Goal: Information Seeking & Learning: Learn about a topic

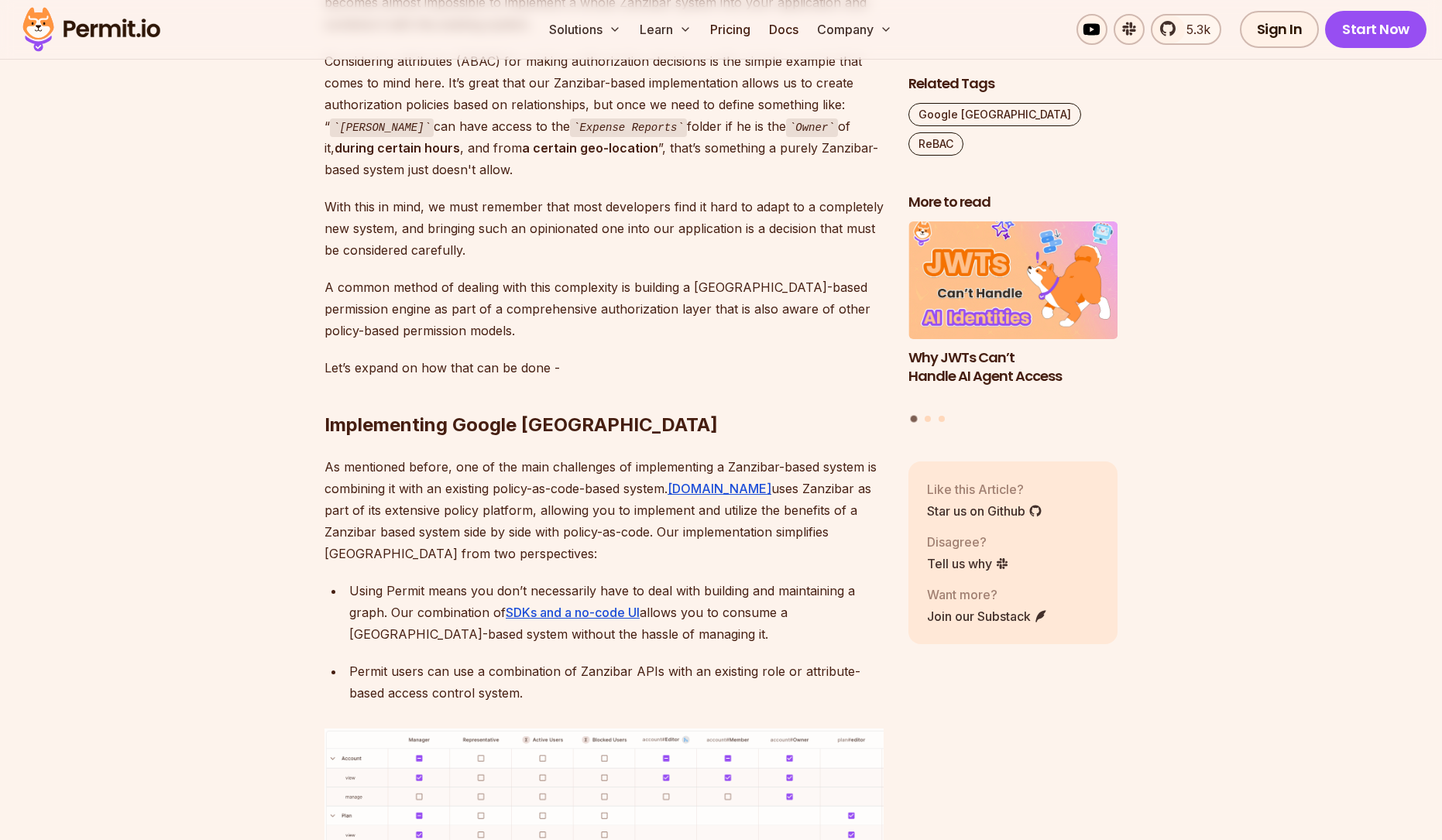
scroll to position [6206, 0]
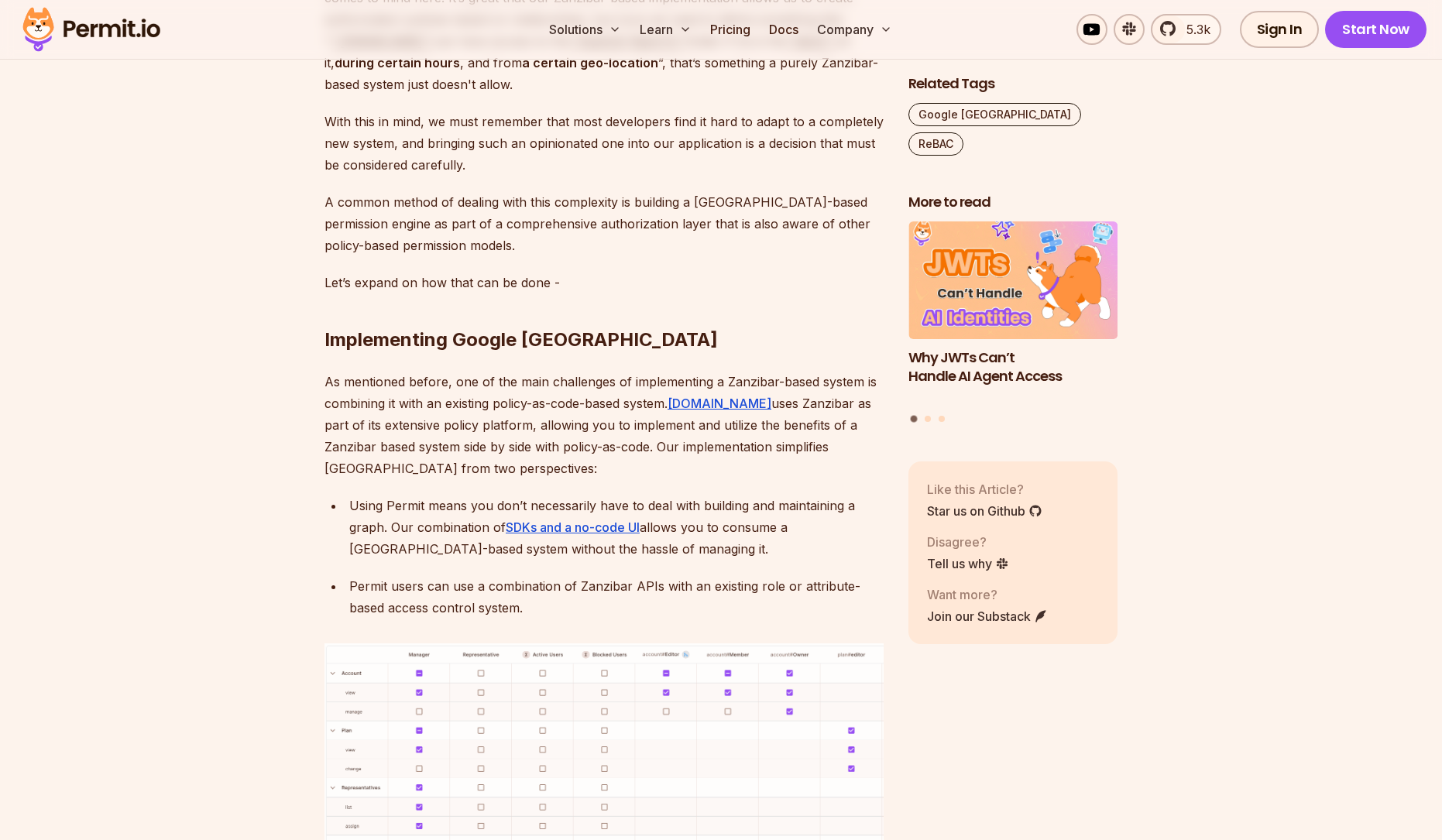
click at [423, 643] on img at bounding box center [604, 807] width 559 height 328
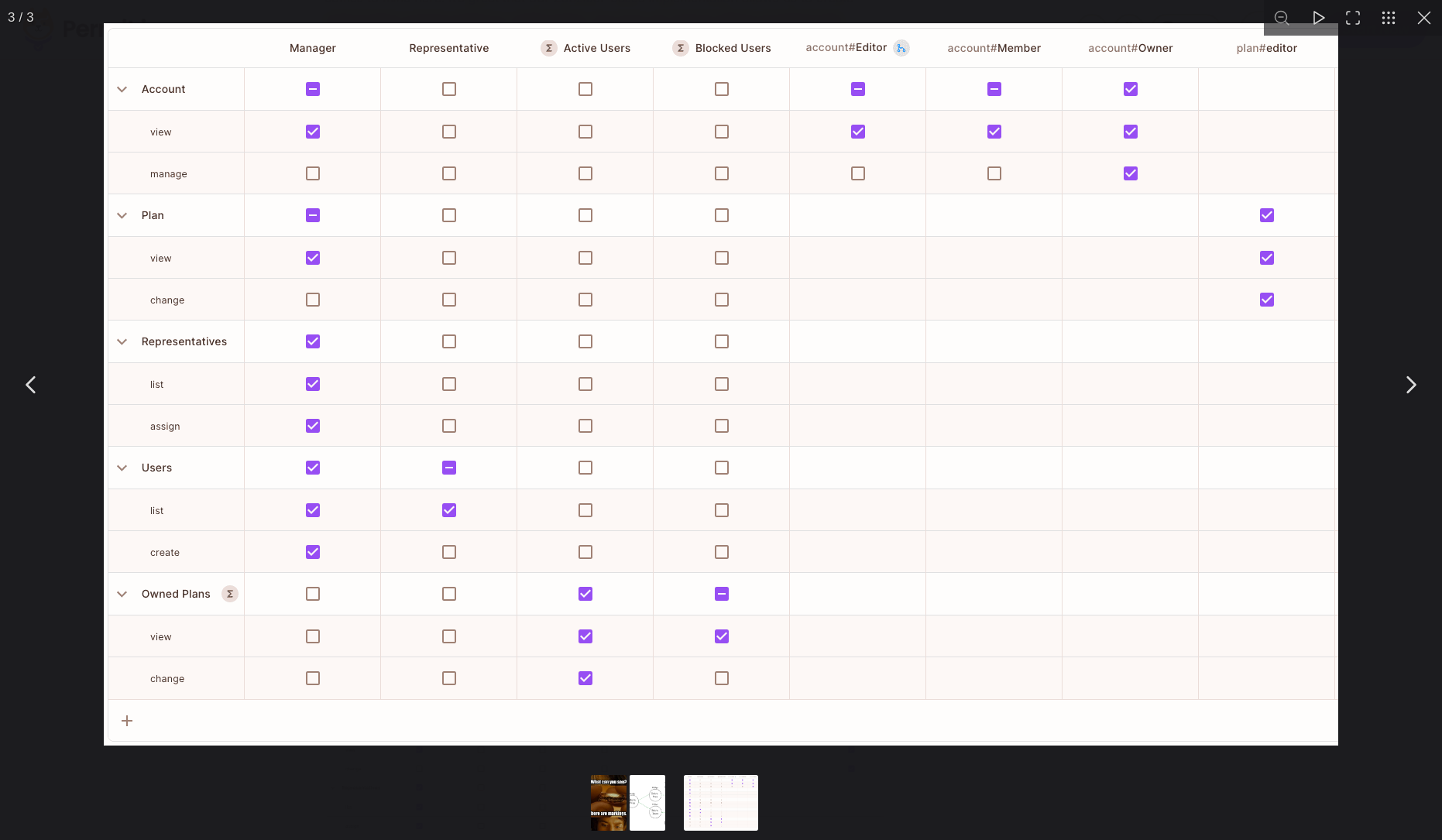
click at [422, 535] on img "You can close this modal content with the ESC key" at bounding box center [721, 384] width 1234 height 722
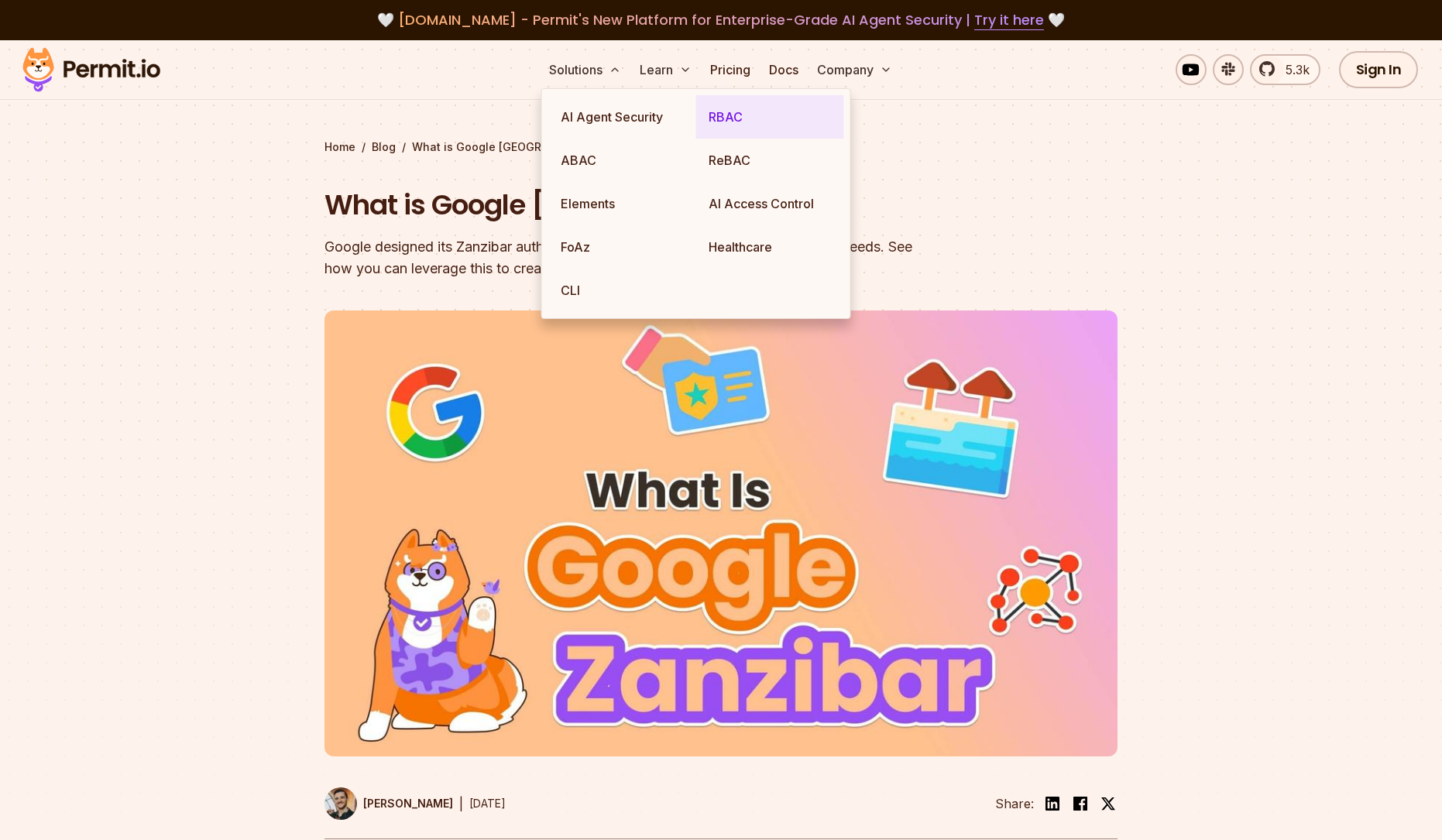
click at [736, 124] on link "RBAC" at bounding box center [770, 117] width 148 height 43
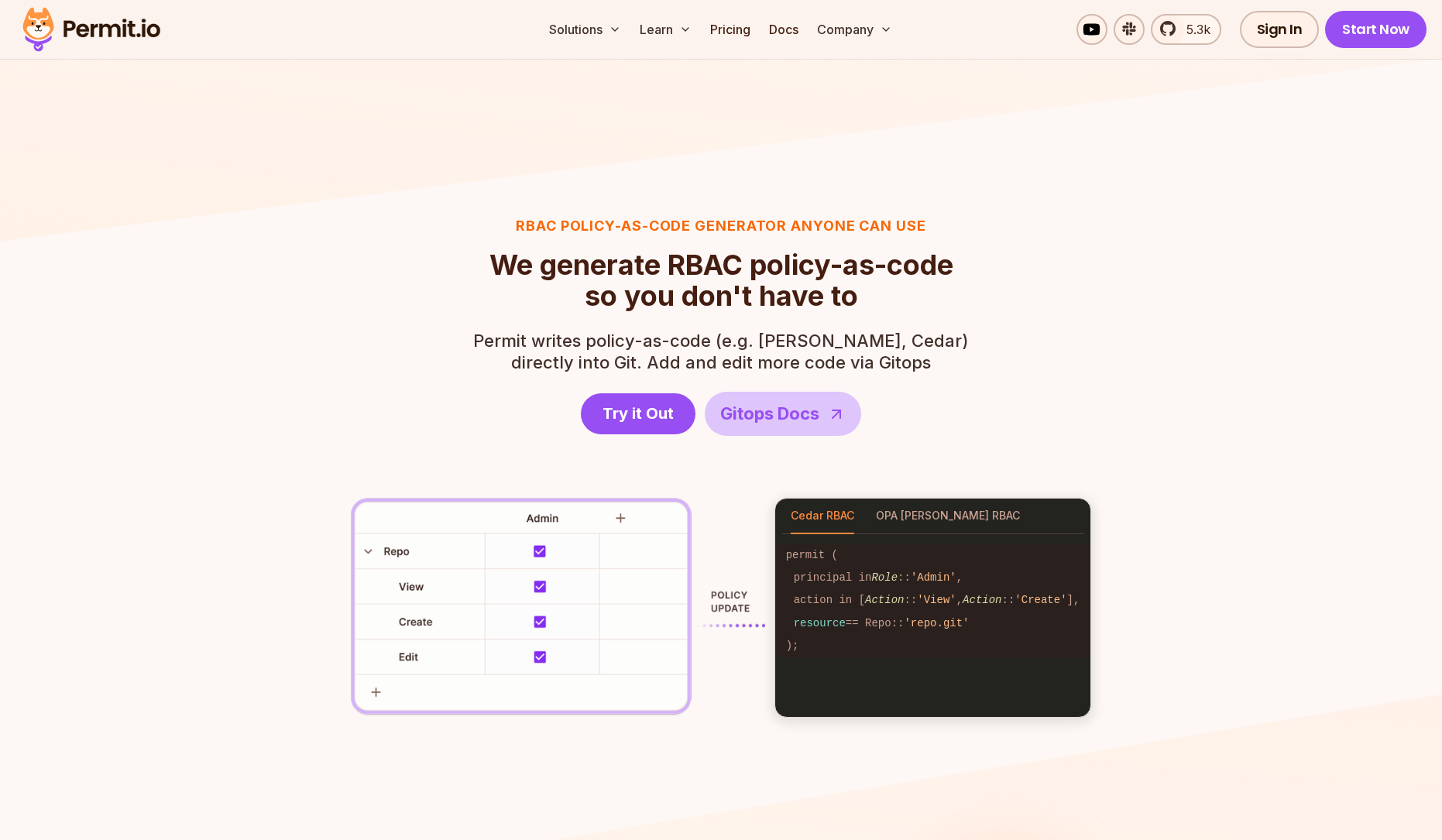
scroll to position [2017, 0]
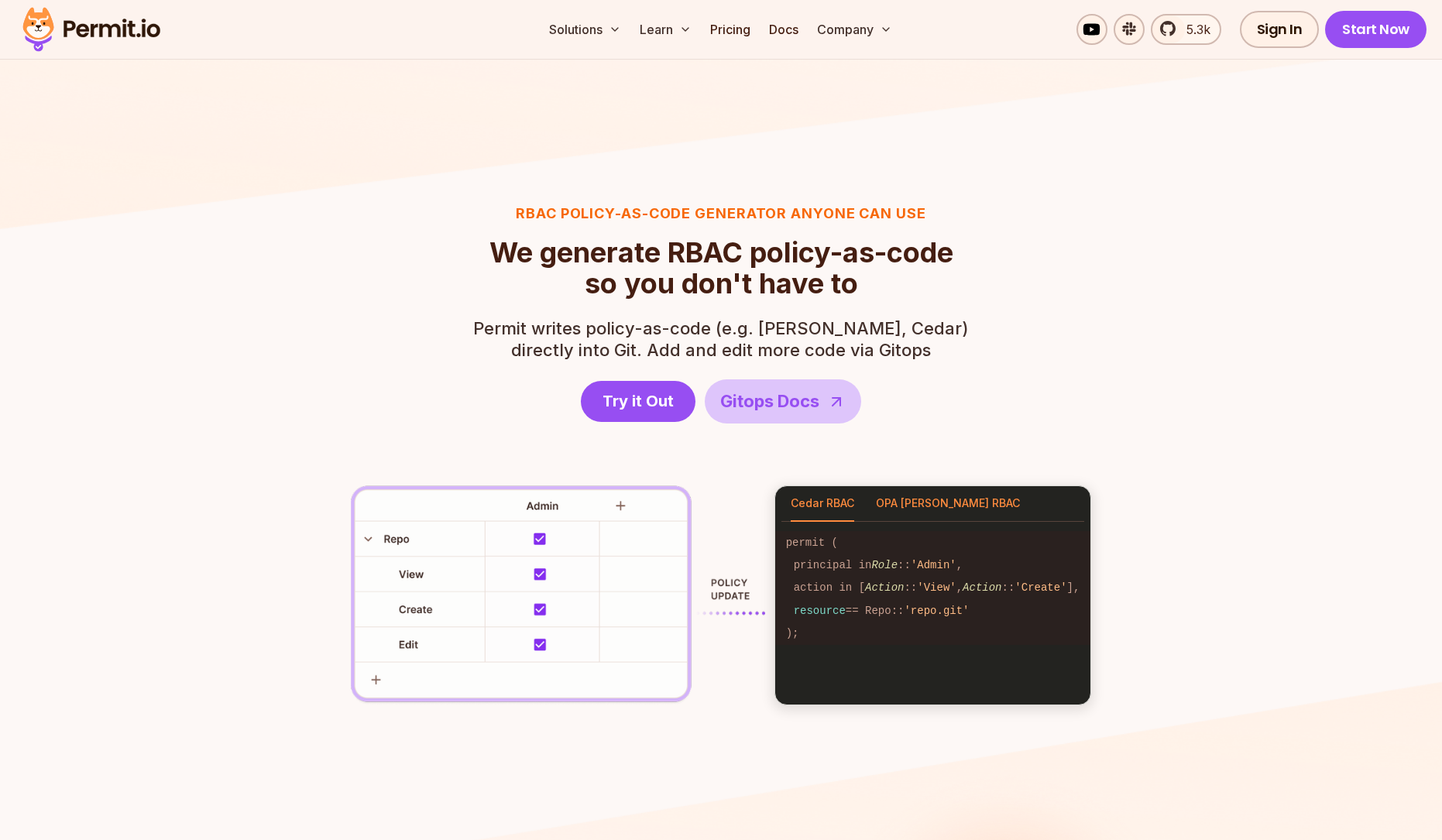
click at [891, 511] on button "OPA [PERSON_NAME] RBAC" at bounding box center [948, 503] width 144 height 36
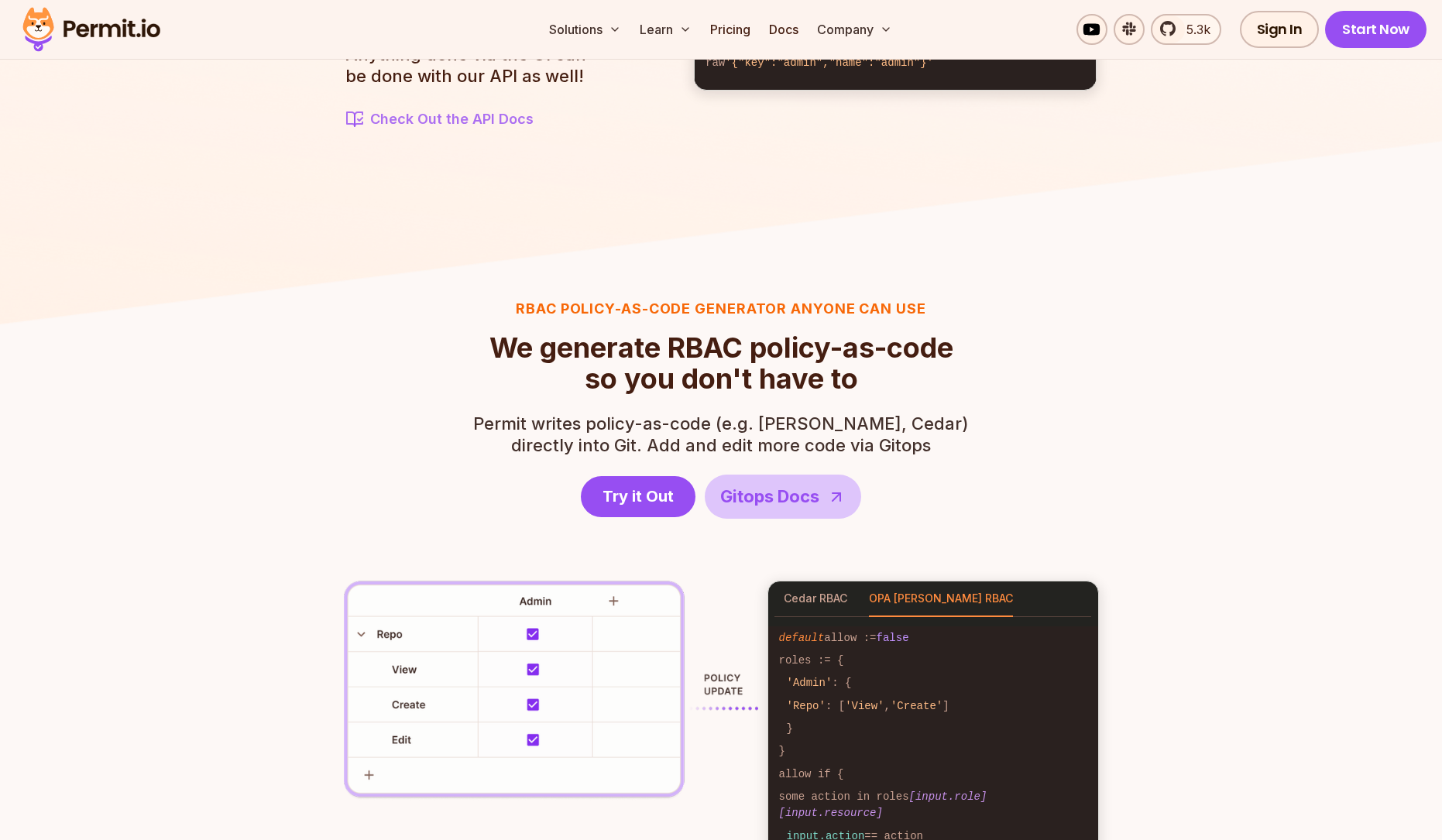
scroll to position [2015, 0]
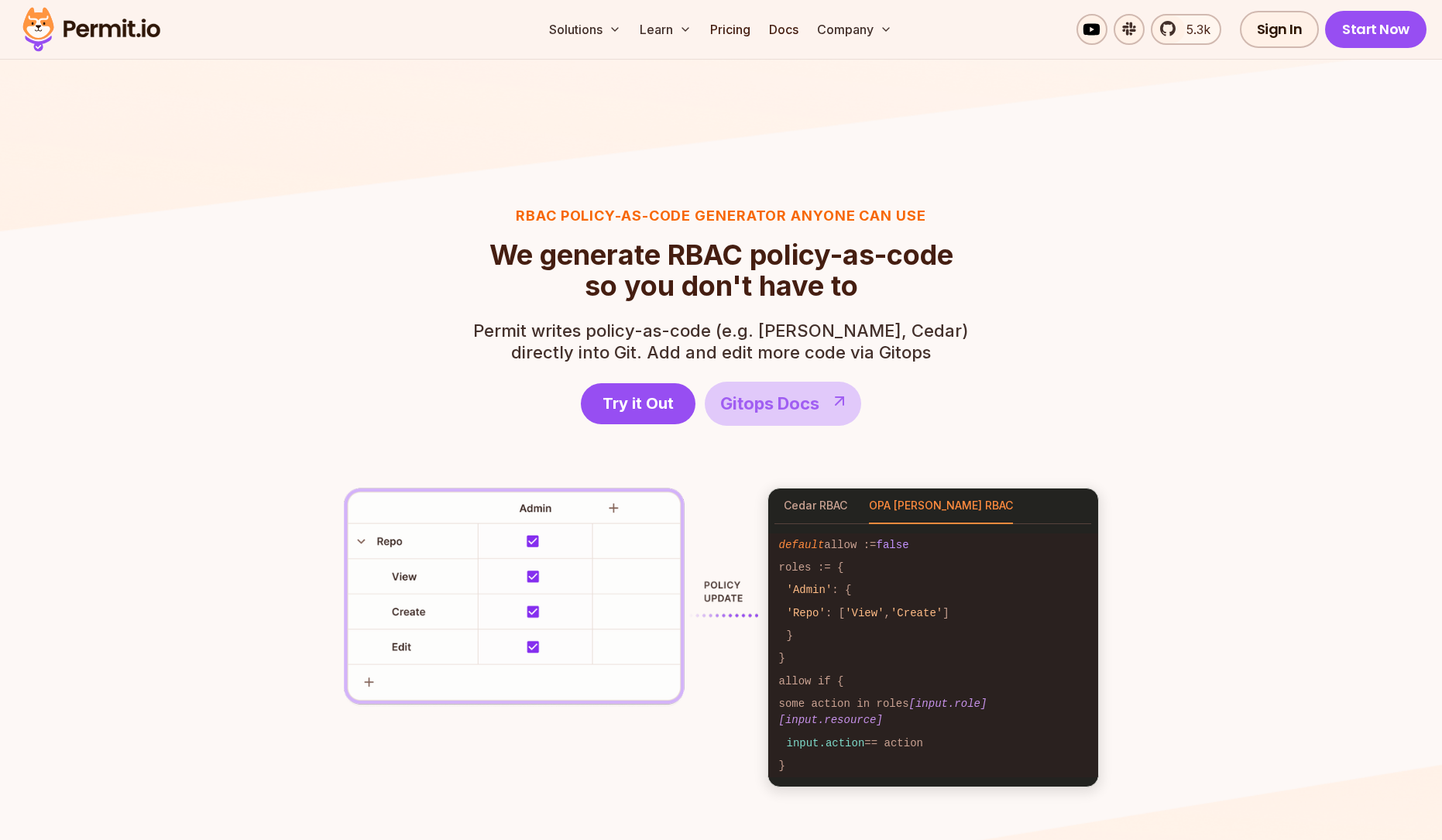
click at [786, 422] on link "Gitops Docs" at bounding box center [783, 403] width 157 height 44
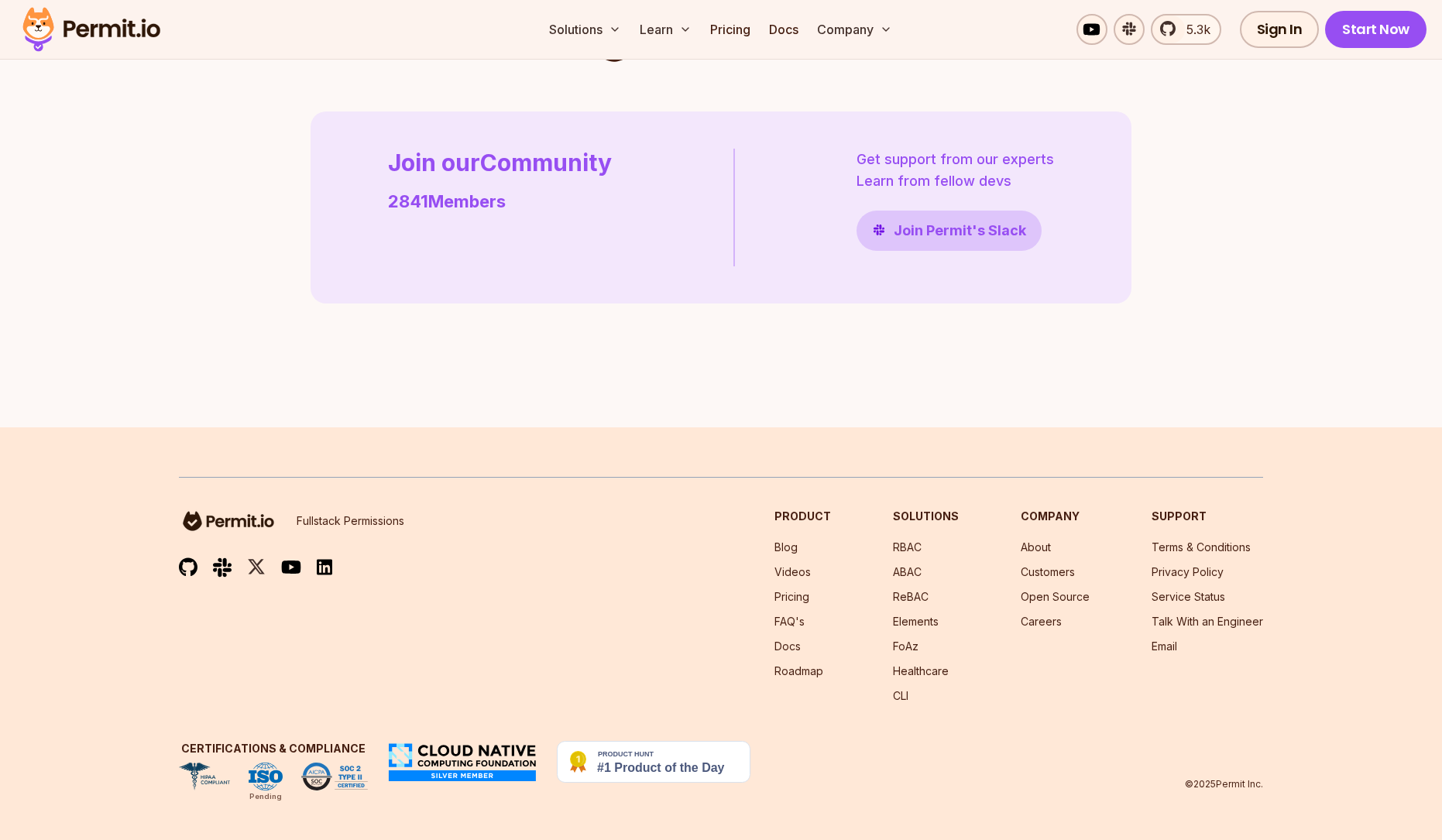
scroll to position [4499, 0]
click at [915, 555] on li "RBAC" at bounding box center [925, 547] width 66 height 16
click at [915, 551] on link "RBAC" at bounding box center [907, 547] width 29 height 13
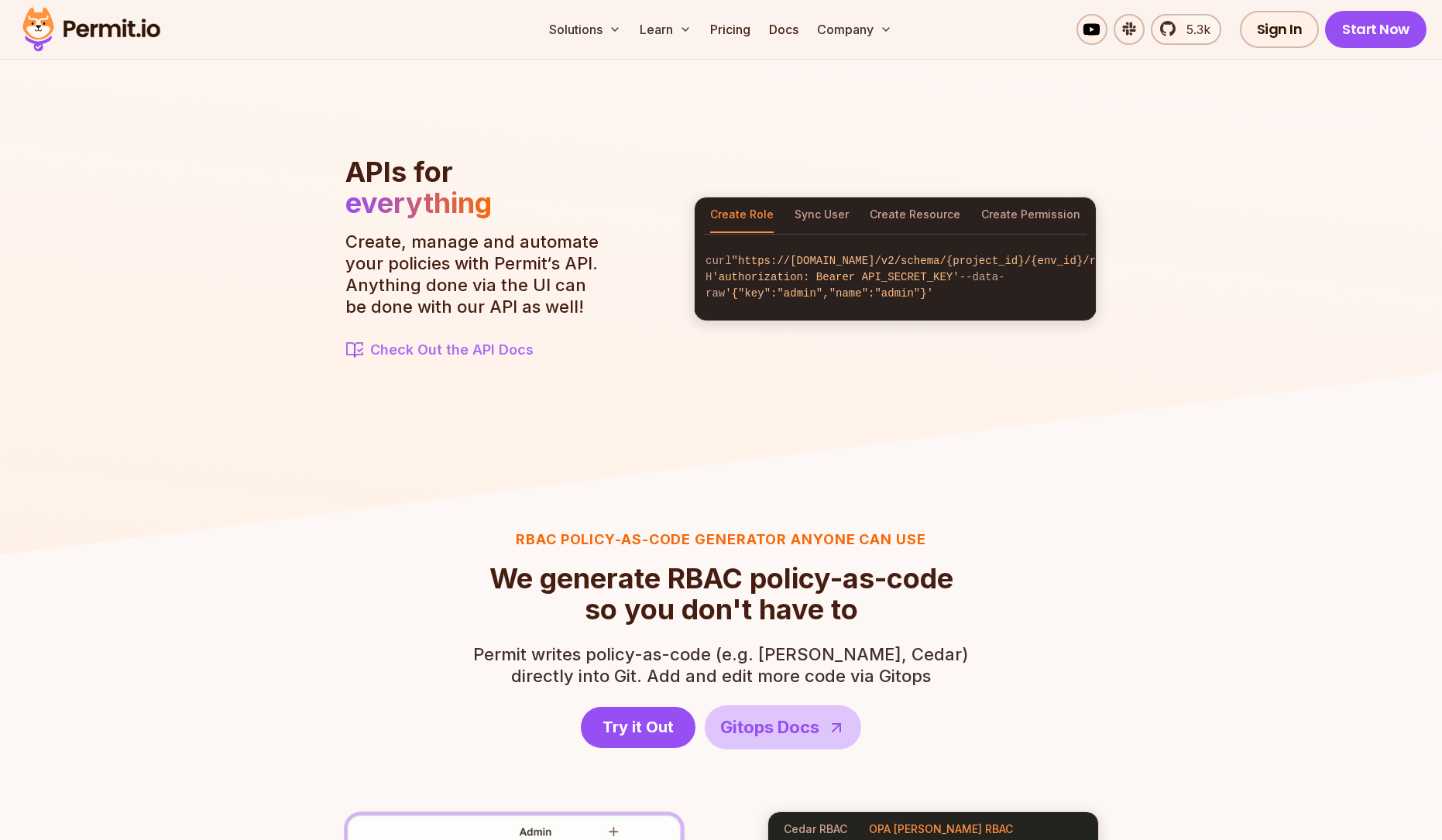
scroll to position [1675, 0]
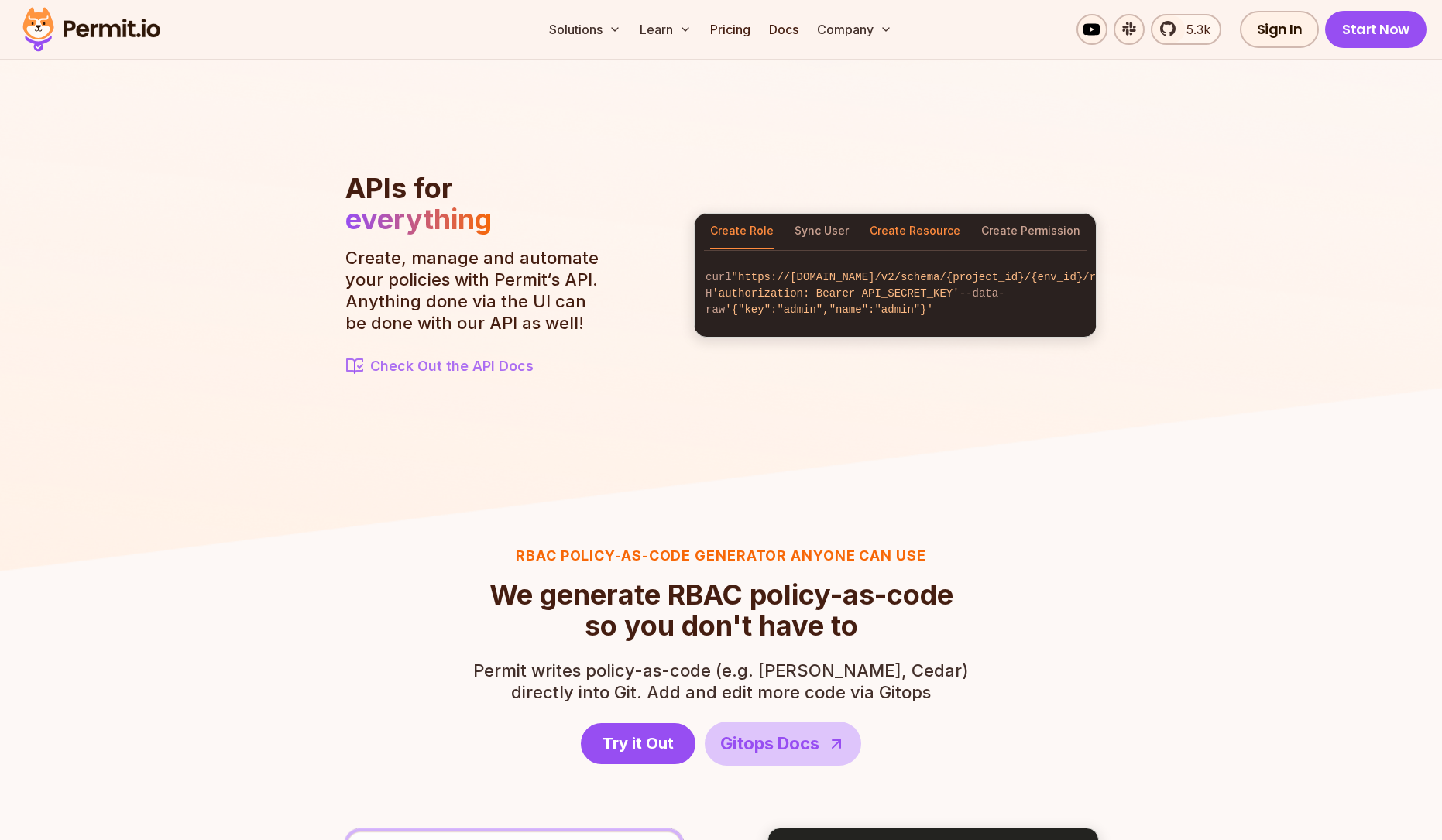
click at [900, 217] on button "Create Resource" at bounding box center [915, 231] width 90 height 36
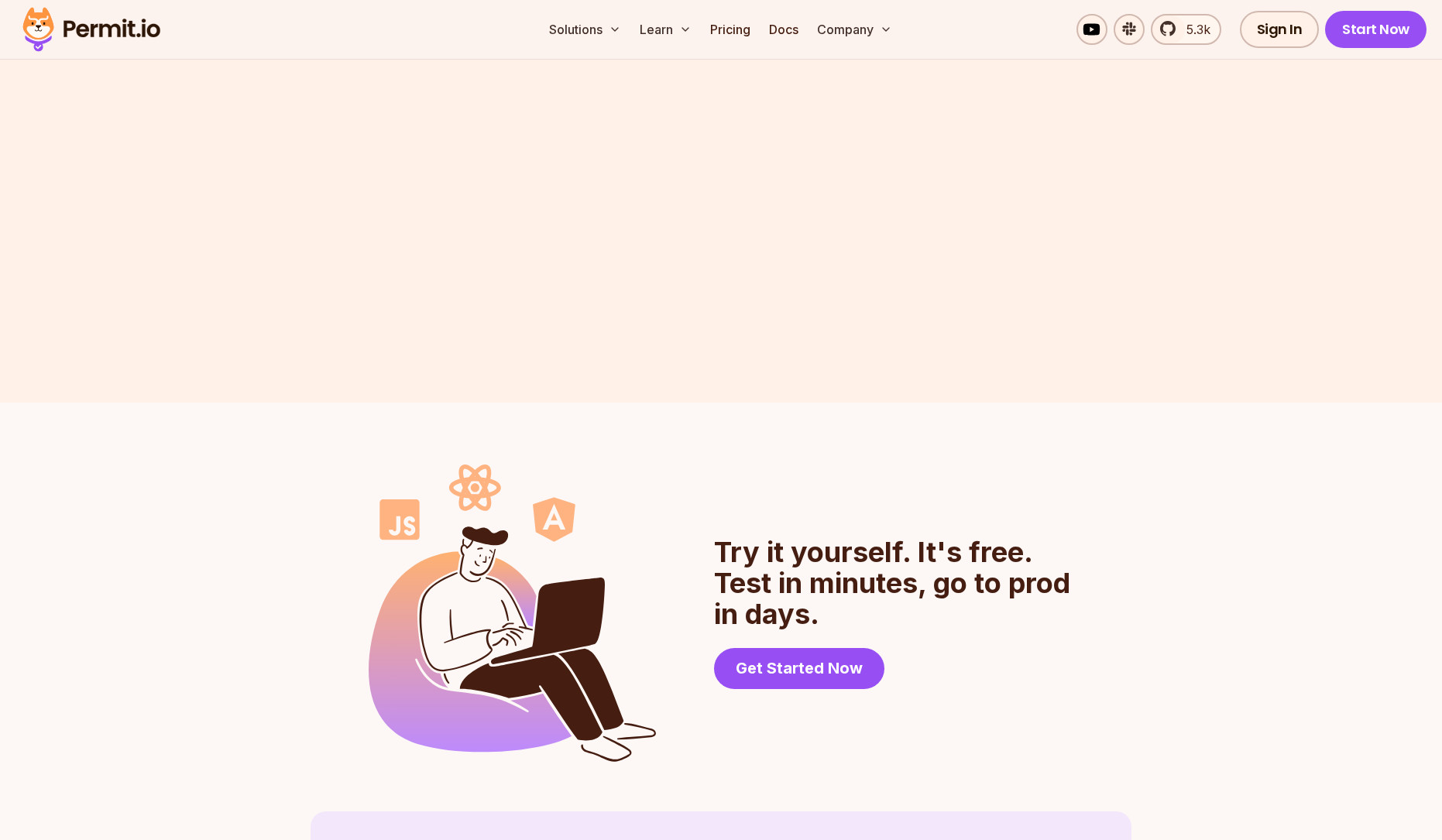
scroll to position [3835, 0]
